Goal: Task Accomplishment & Management: Use online tool/utility

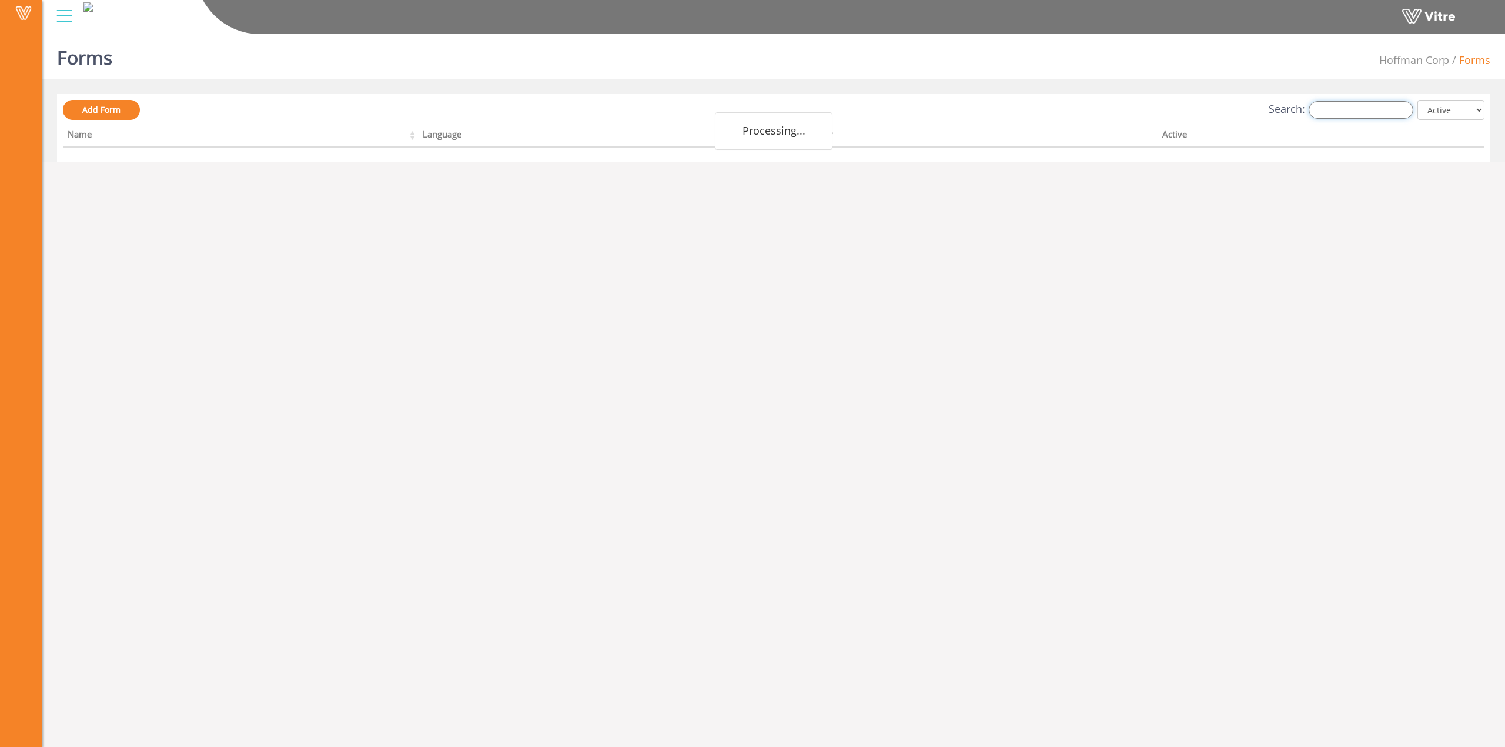
click at [1354, 111] on input "Search:" at bounding box center [1361, 110] width 105 height 18
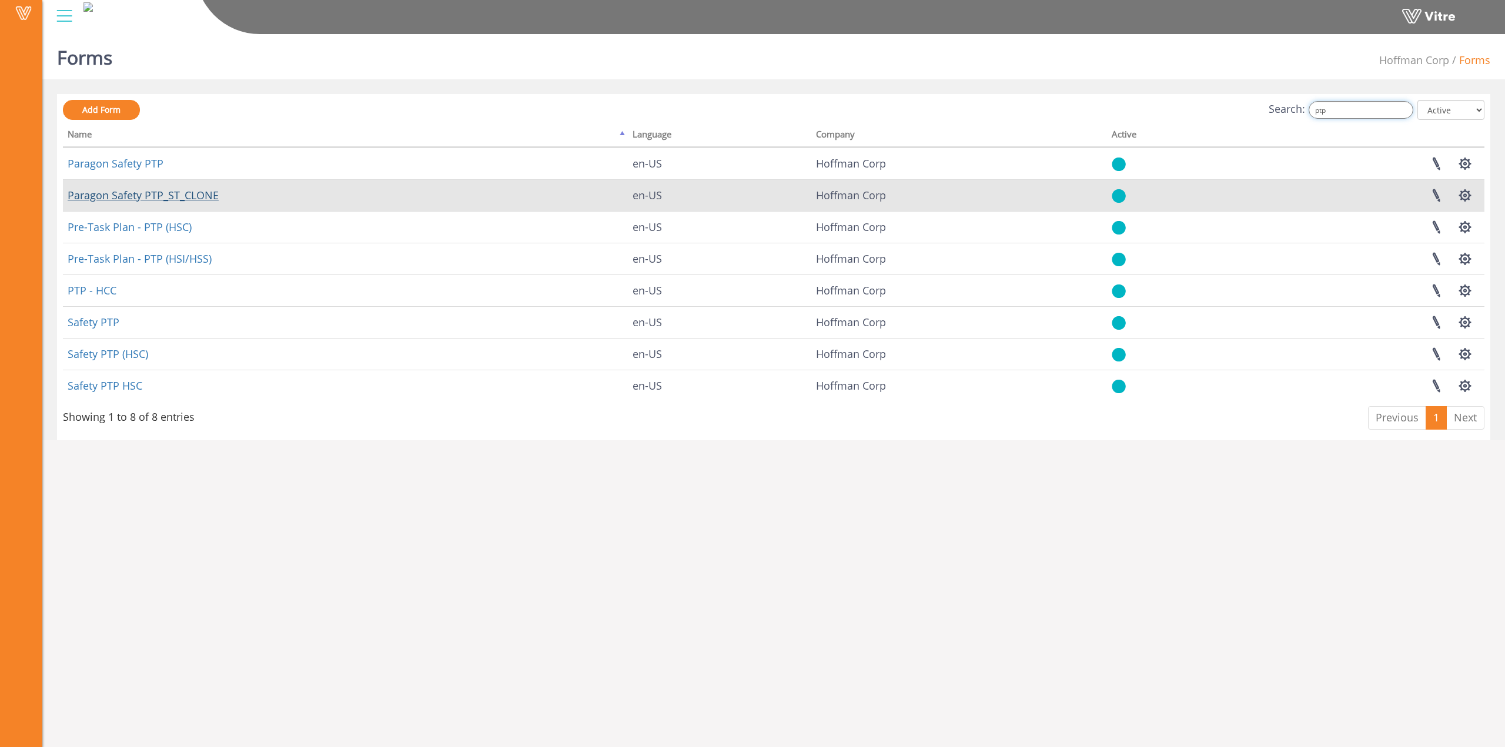
type input "ptp"
click at [196, 190] on link "Paragon Safety PTP_ST_CLONE" at bounding box center [143, 195] width 151 height 14
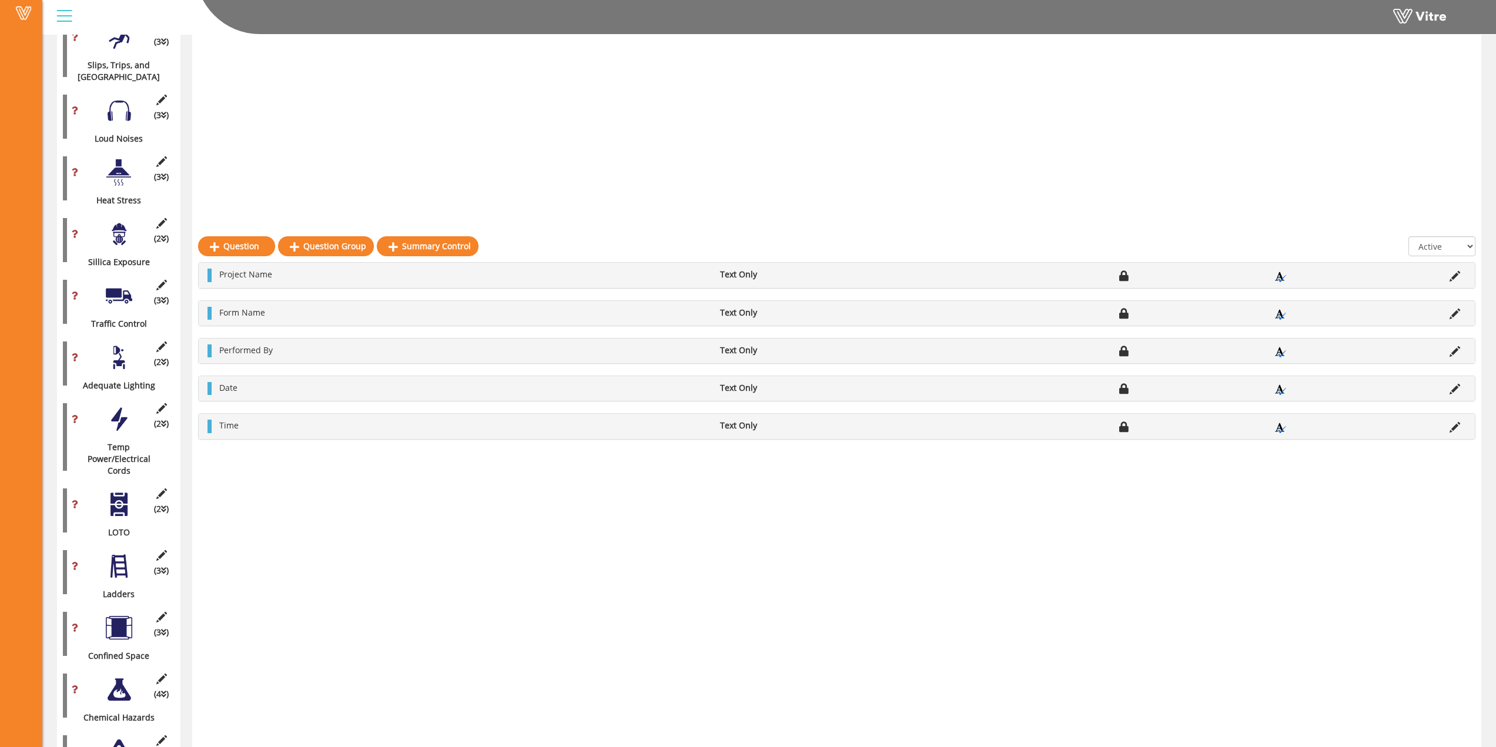
scroll to position [1587, 0]
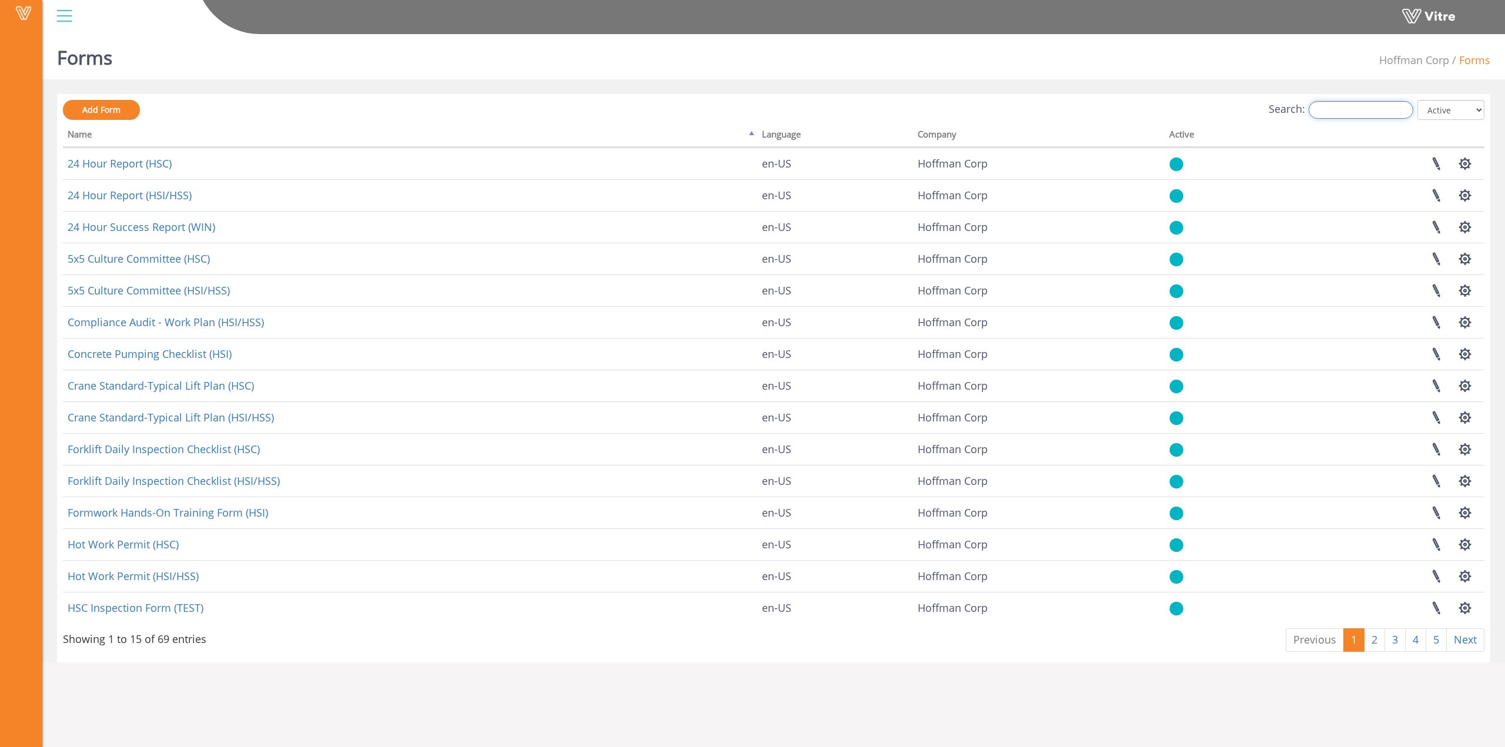
click at [1357, 109] on input "Search:" at bounding box center [1361, 110] width 105 height 18
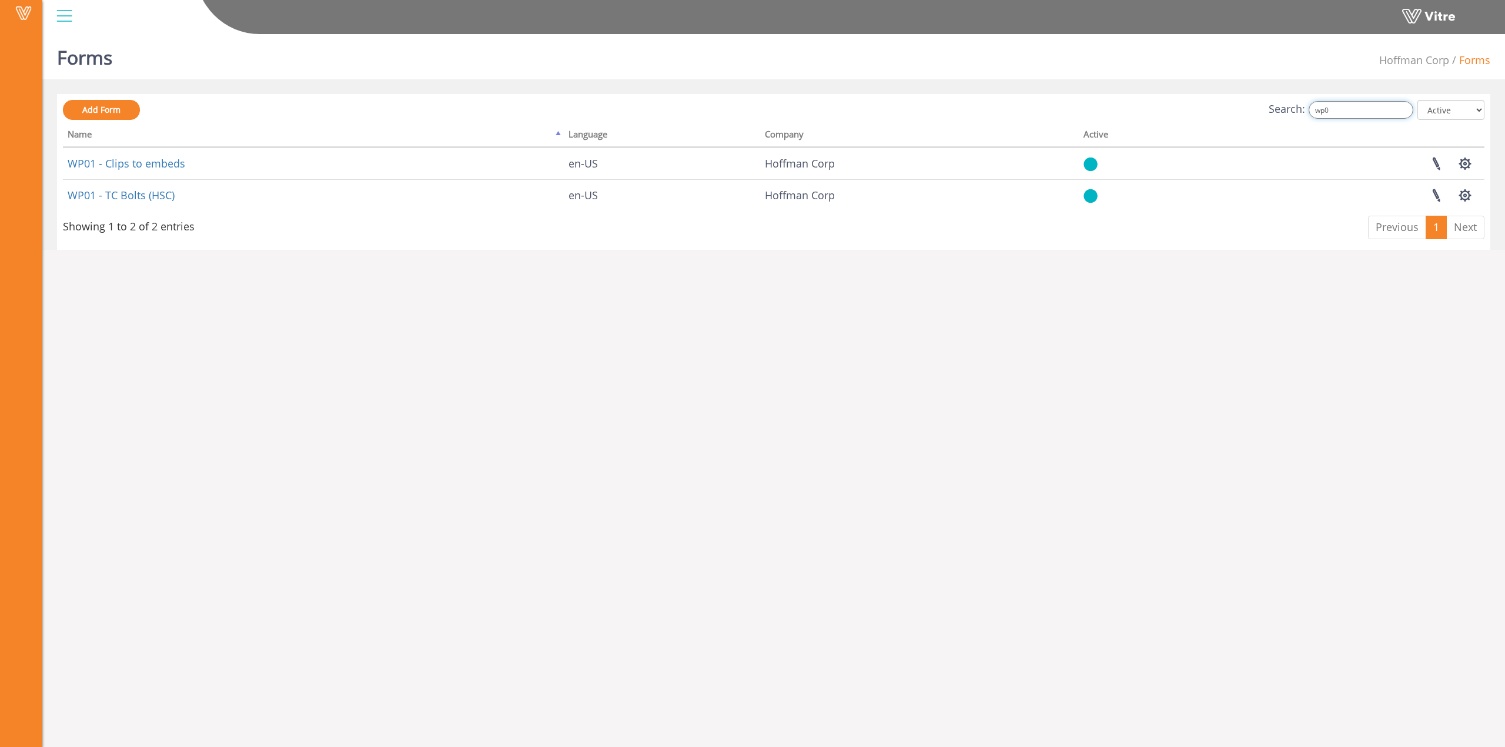
click at [1353, 109] on input "wp0" at bounding box center [1361, 110] width 105 height 18
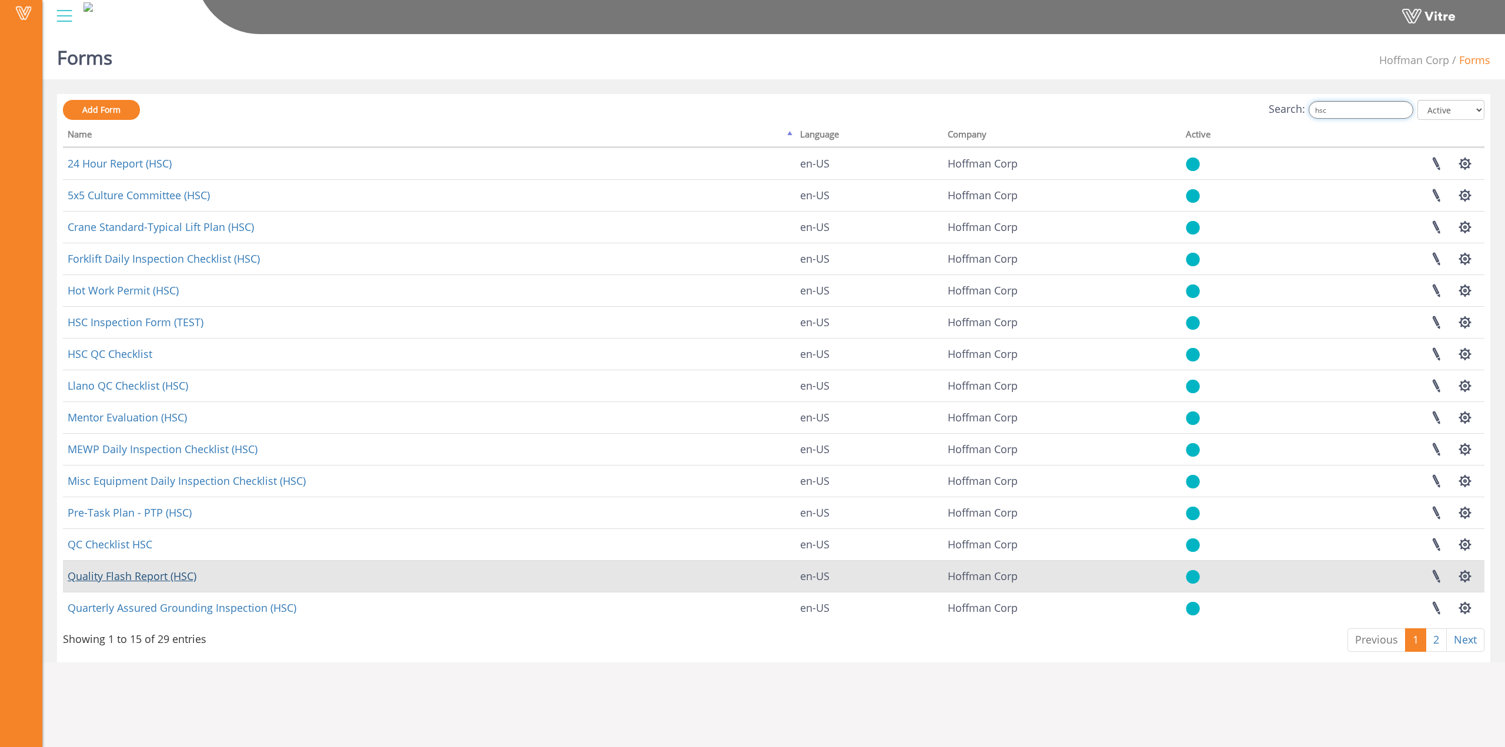
type input "hsc"
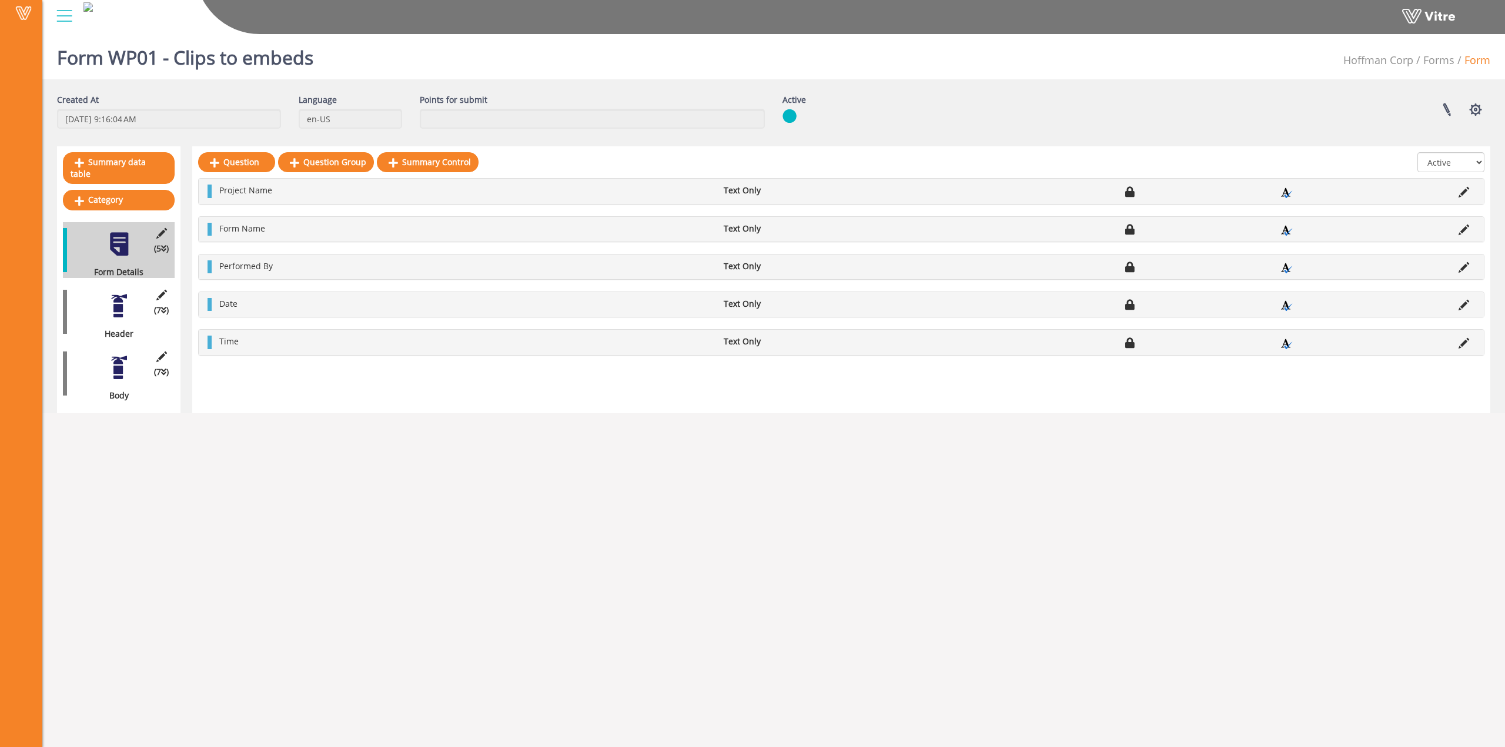
click at [127, 300] on div at bounding box center [119, 306] width 26 height 26
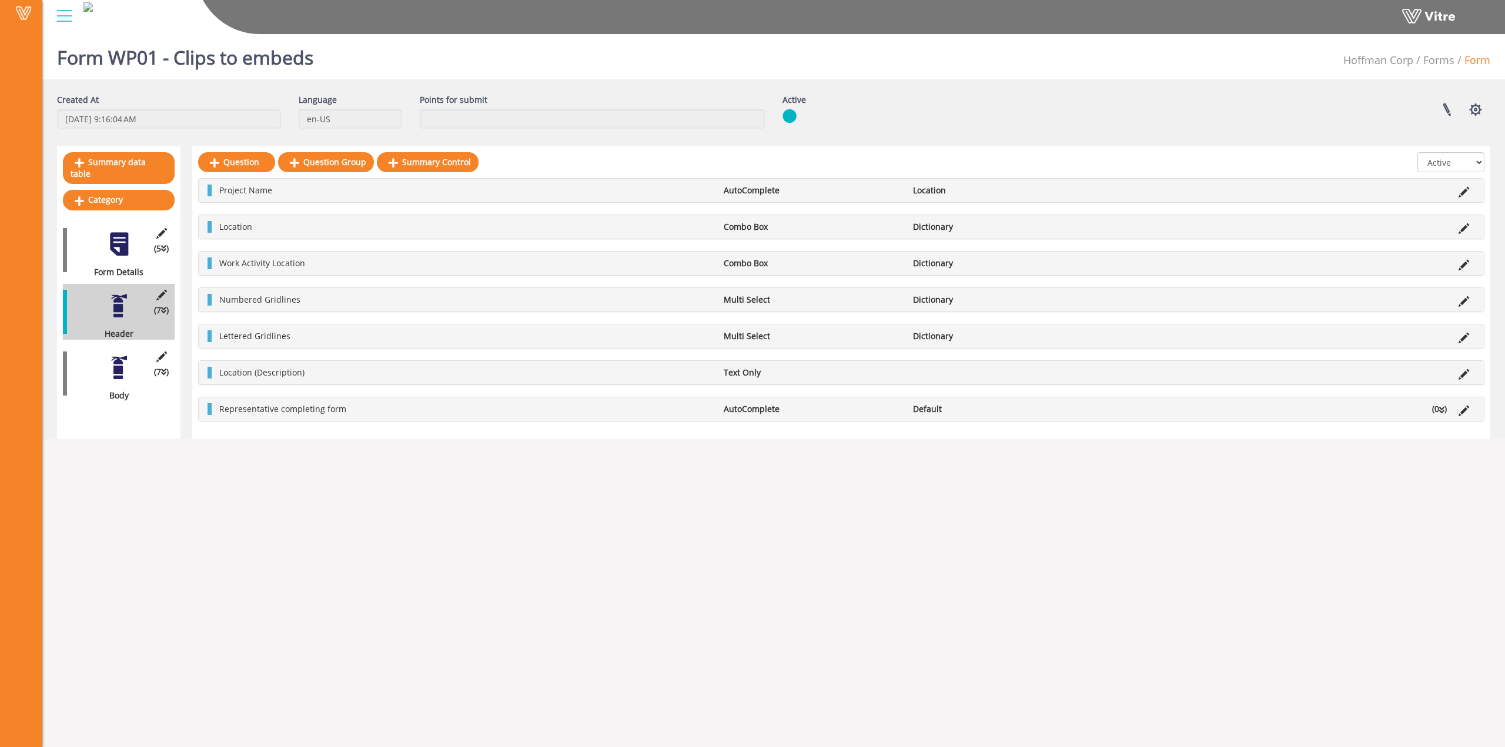
click at [95, 359] on div "(7 ) Body" at bounding box center [119, 374] width 112 height 56
click at [125, 364] on div at bounding box center [119, 367] width 26 height 26
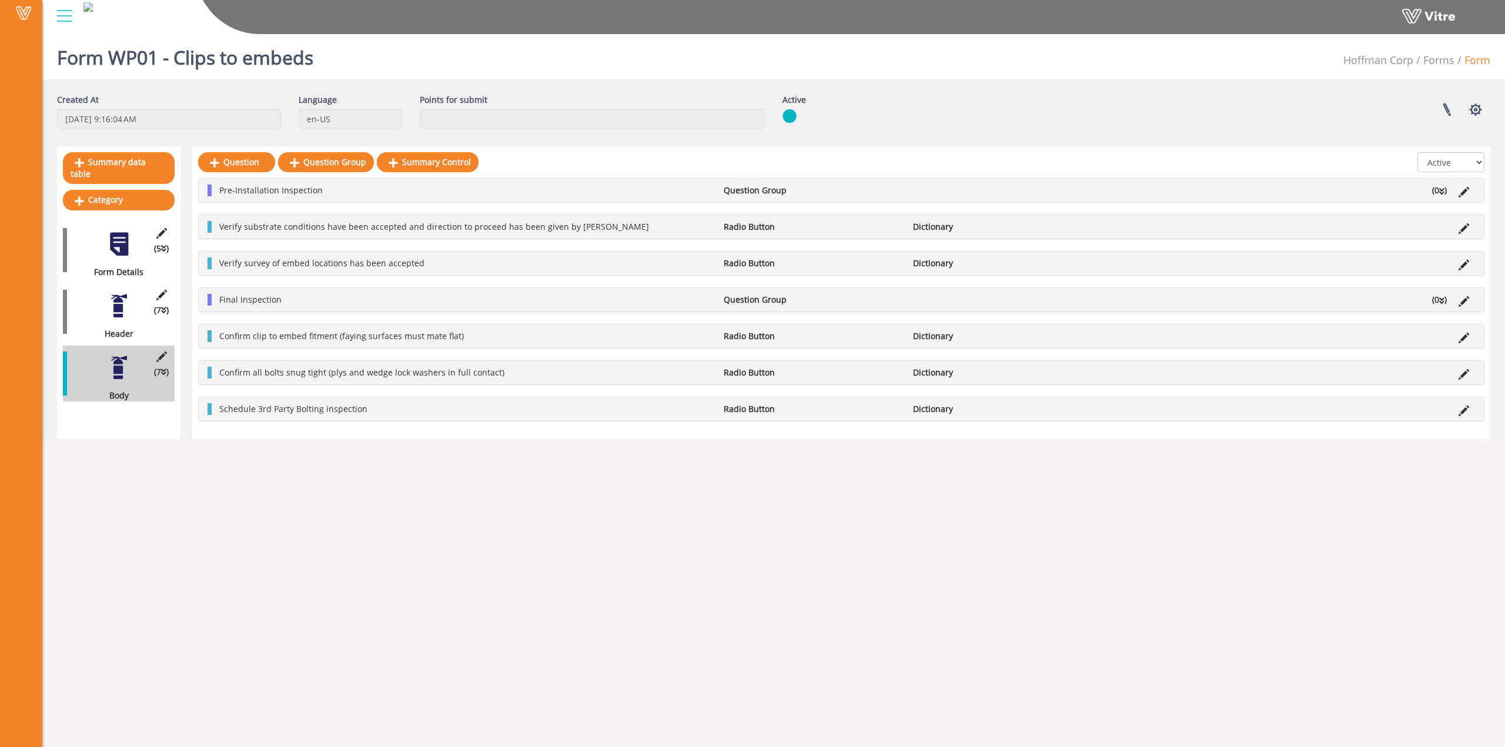
click at [113, 293] on div at bounding box center [119, 306] width 26 height 26
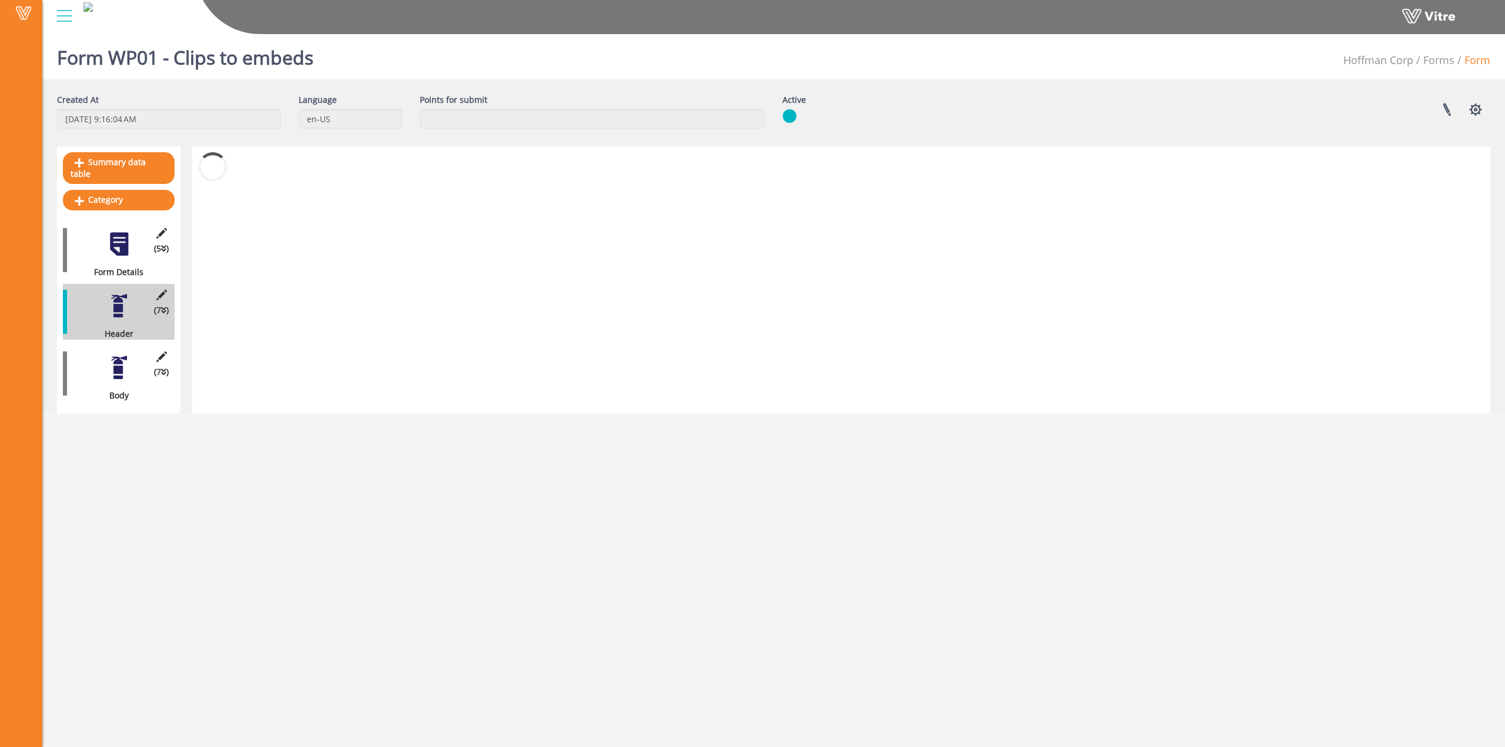
click at [112, 243] on div at bounding box center [119, 244] width 26 height 26
